Goal: Information Seeking & Learning: Learn about a topic

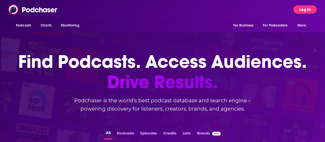
click at [305, 10] on button "Log In" at bounding box center [305, 9] width 23 height 8
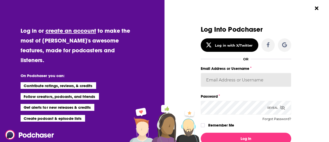
type input "ei1745"
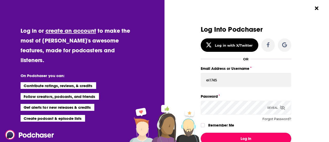
click at [244, 136] on button "Log In" at bounding box center [246, 139] width 91 height 12
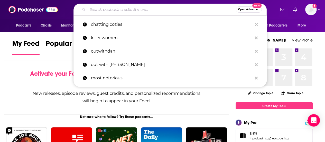
click at [158, 9] on input "Search podcasts, credits, & more..." at bounding box center [162, 9] width 148 height 8
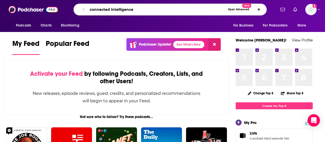
type input "connected intelligence"
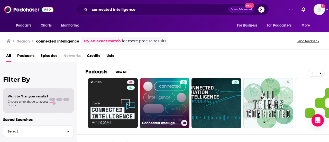
click at [158, 99] on link "Connected Intelligence with [PERSON_NAME]" at bounding box center [165, 103] width 50 height 50
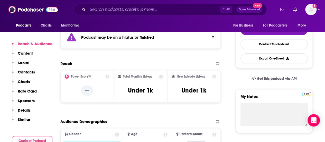
scroll to position [120, 0]
